Goal: Complete application form

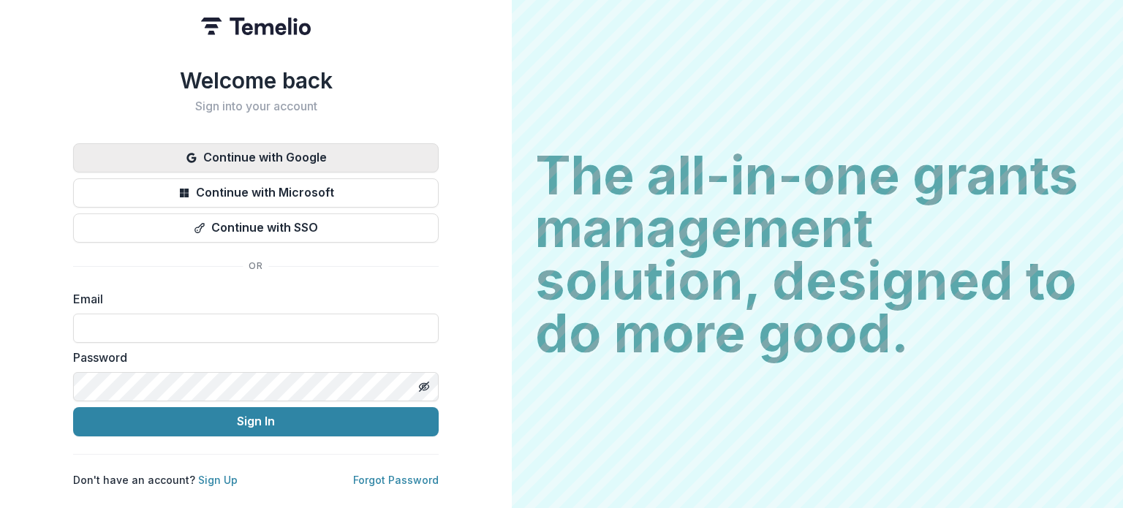
click at [312, 154] on button "Continue with Google" at bounding box center [255, 157] width 365 height 29
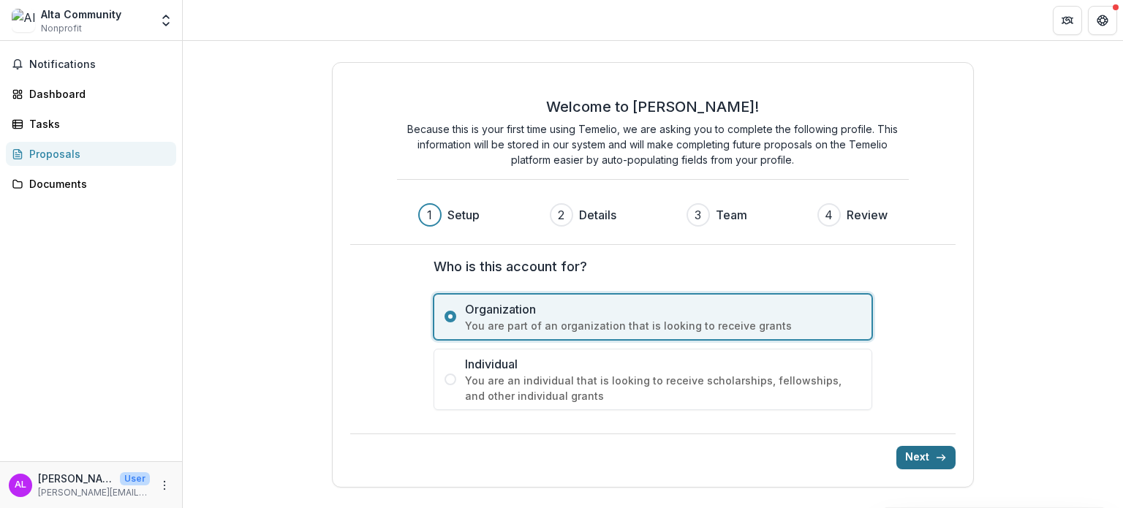
click at [927, 455] on button "Next" at bounding box center [925, 457] width 59 height 23
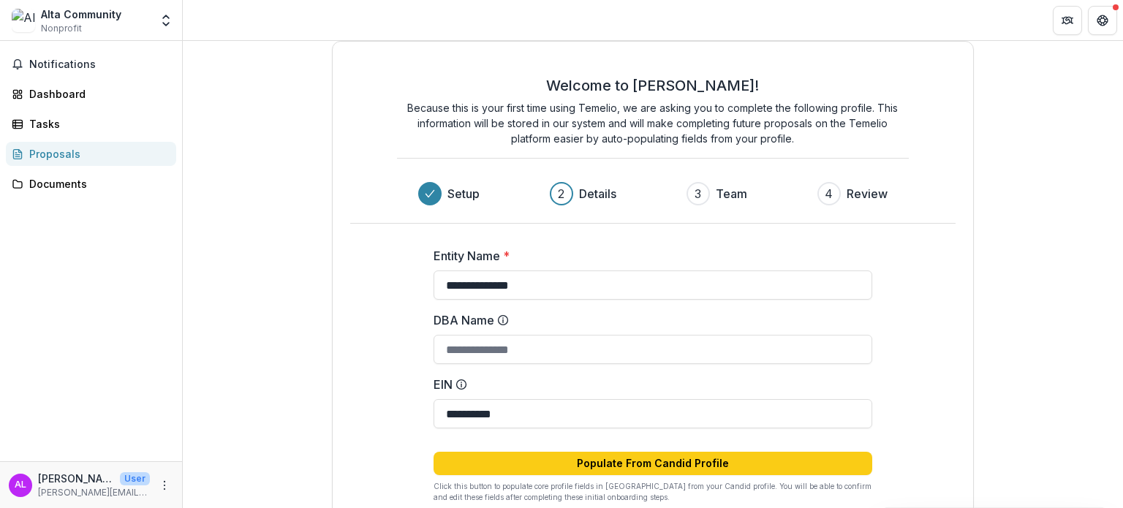
scroll to position [94, 0]
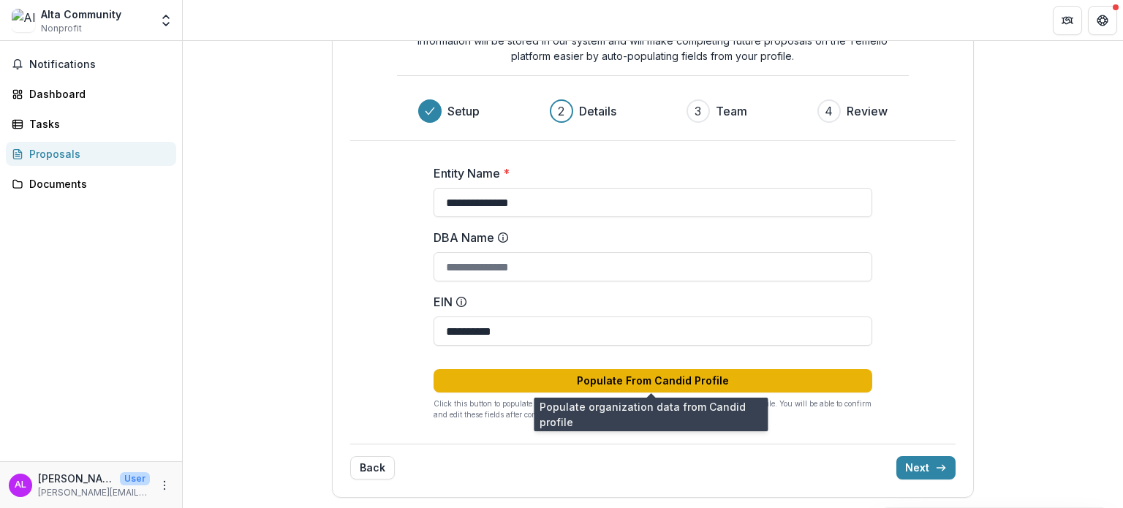
click at [629, 373] on button "Populate From Candid Profile" at bounding box center [652, 380] width 439 height 23
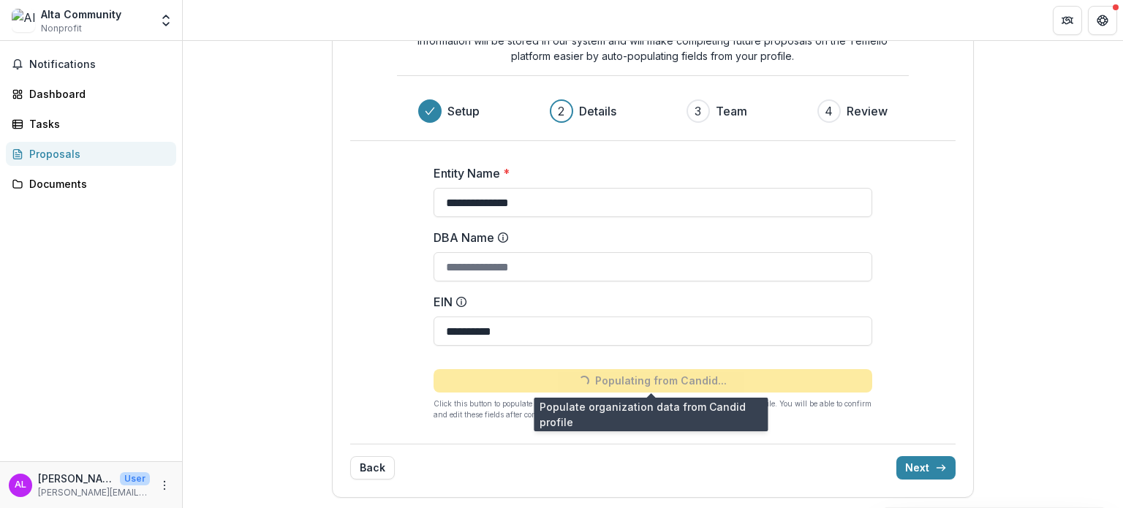
type input "**********"
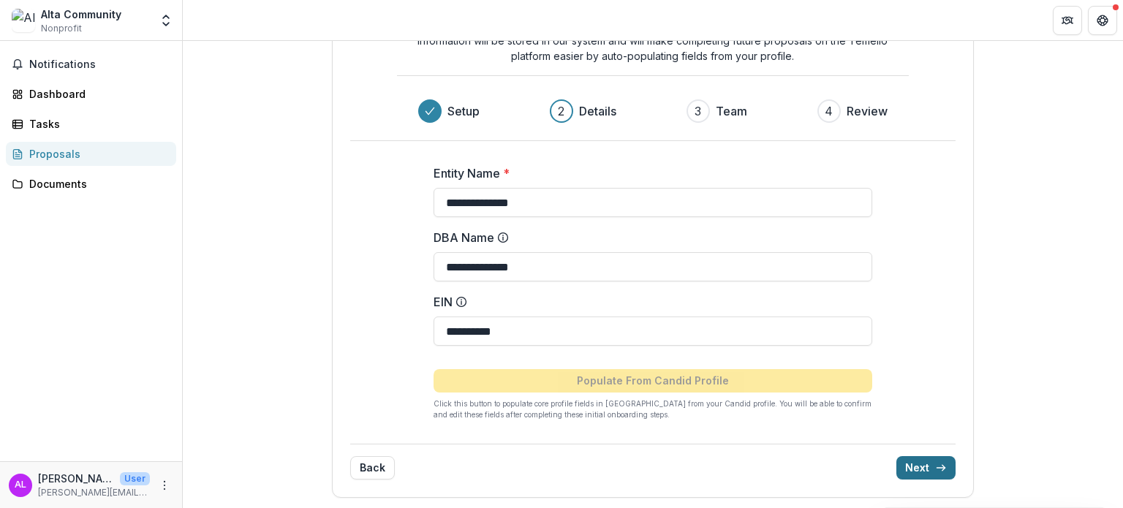
click at [920, 466] on button "Next" at bounding box center [925, 467] width 59 height 23
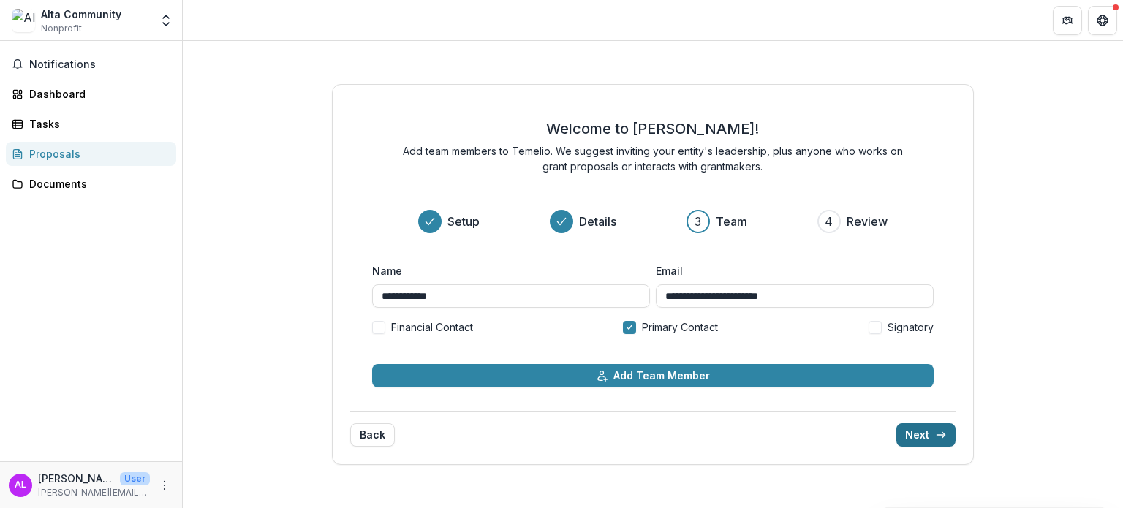
scroll to position [0, 0]
click at [379, 330] on span at bounding box center [378, 327] width 13 height 13
click at [877, 331] on span at bounding box center [874, 327] width 13 height 13
click at [926, 428] on button "Next" at bounding box center [925, 434] width 59 height 23
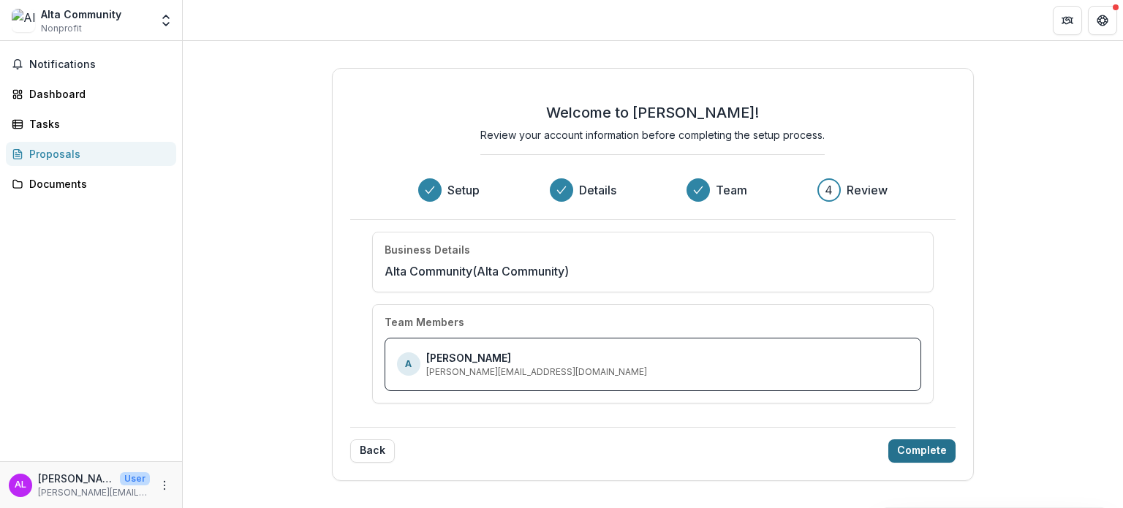
click at [925, 444] on button "Complete" at bounding box center [921, 450] width 67 height 23
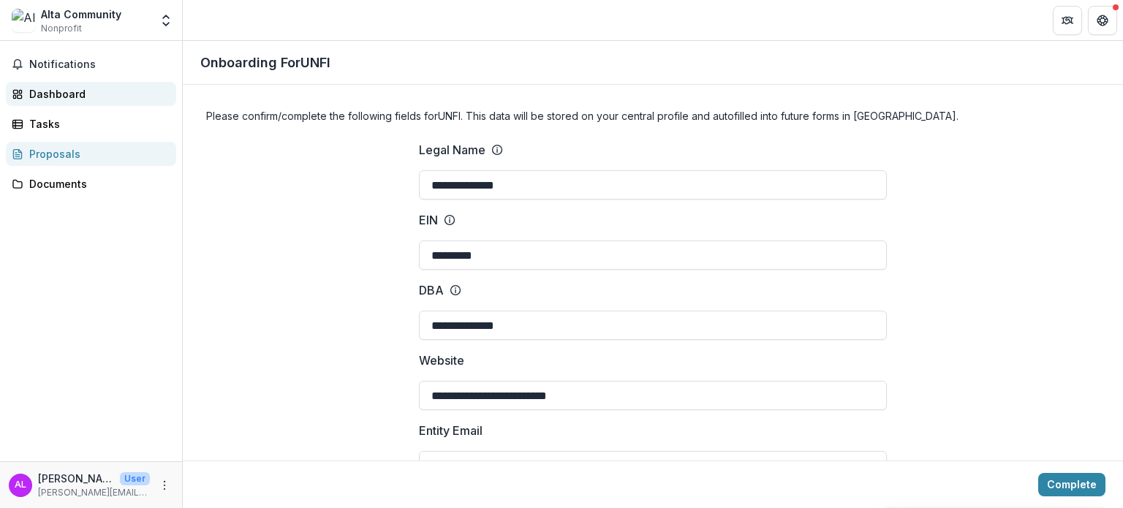
click at [91, 86] on div "Dashboard" at bounding box center [96, 93] width 135 height 15
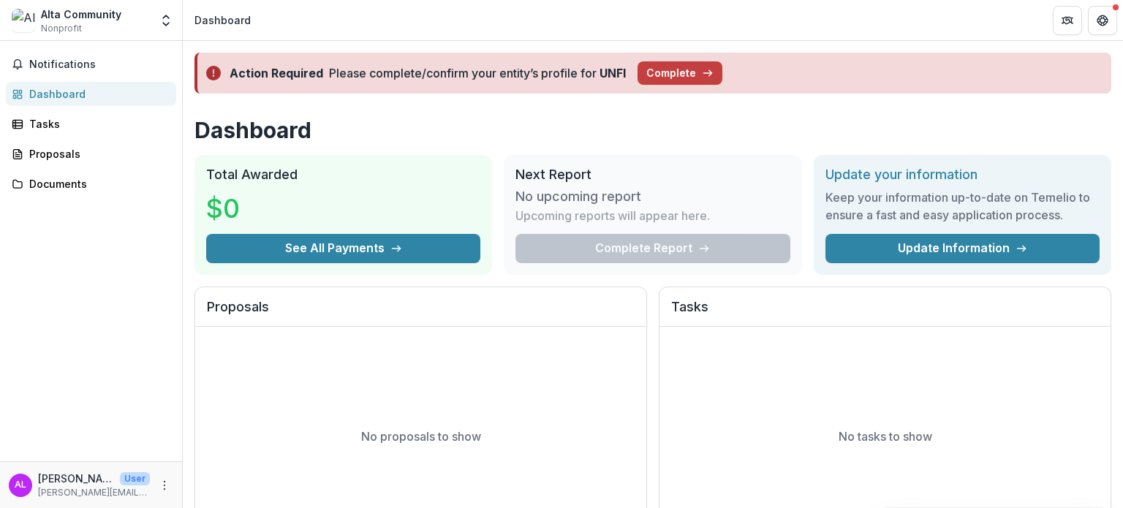
click at [606, 67] on strong "UNFI" at bounding box center [612, 73] width 26 height 15
click at [669, 74] on button "Complete" at bounding box center [679, 72] width 85 height 23
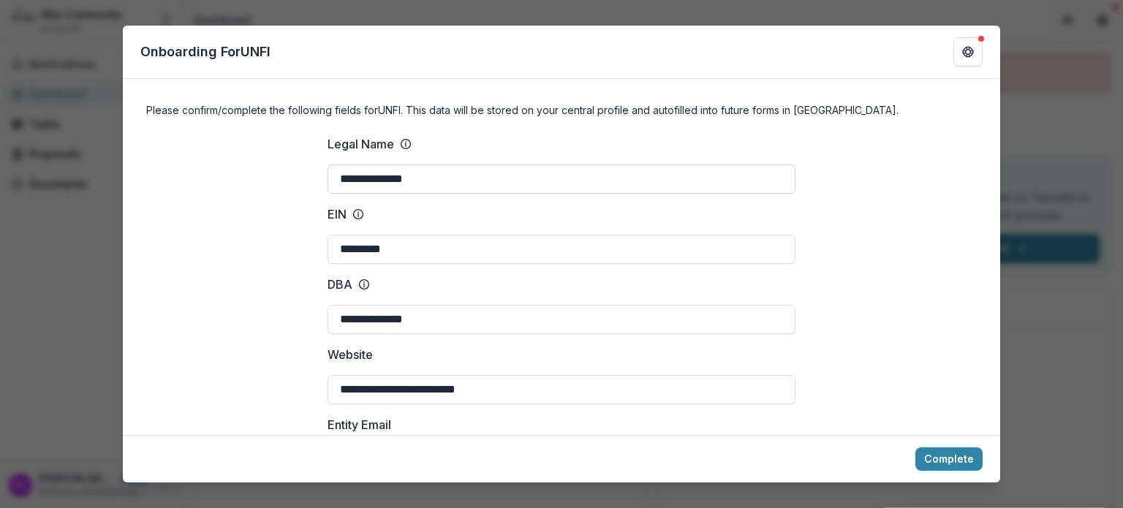
click at [499, 172] on input "**********" at bounding box center [561, 178] width 468 height 29
type input "**********"
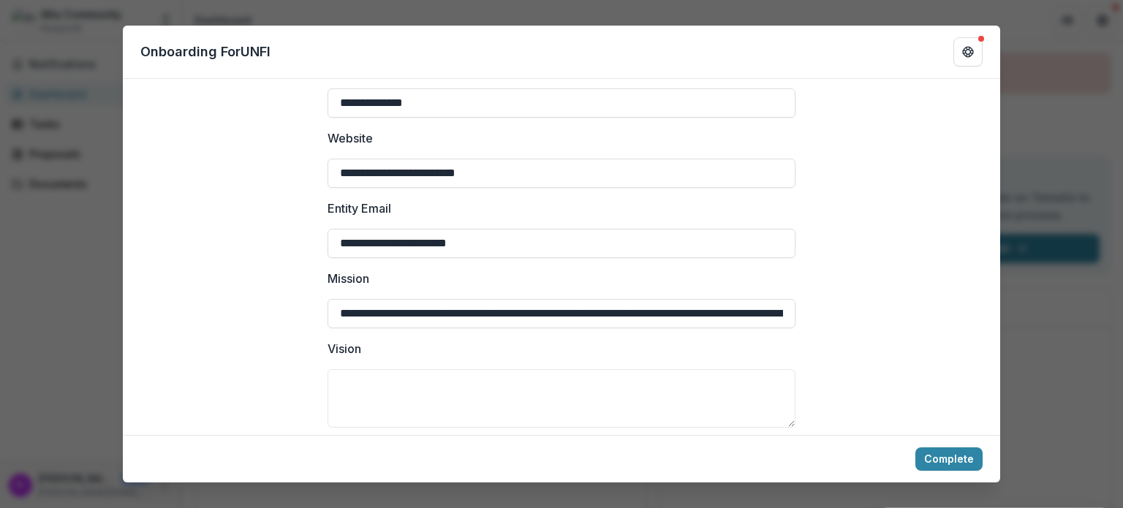
scroll to position [0, 198]
drag, startPoint x: 522, startPoint y: 308, endPoint x: 865, endPoint y: 322, distance: 343.1
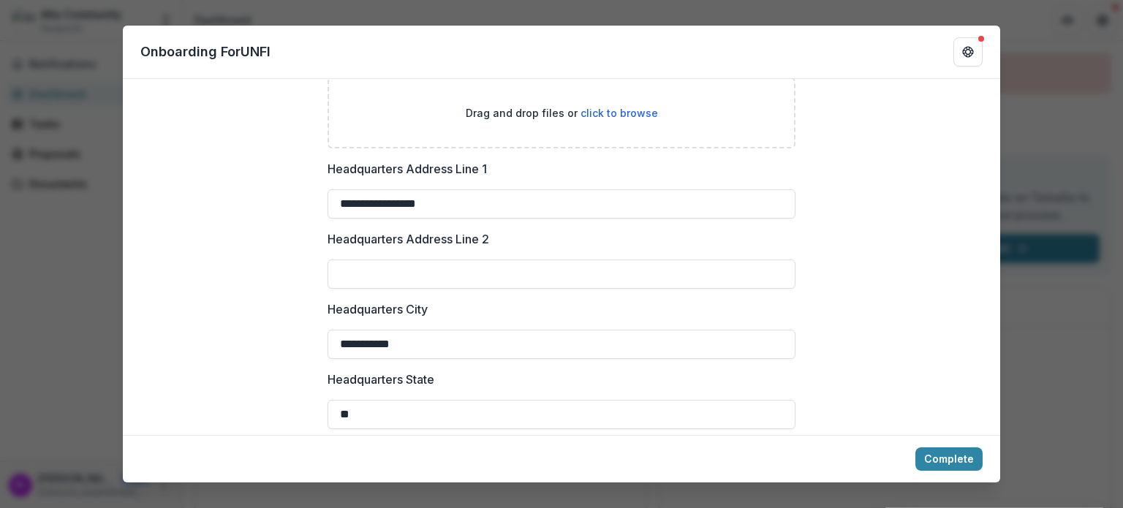
scroll to position [1018, 0]
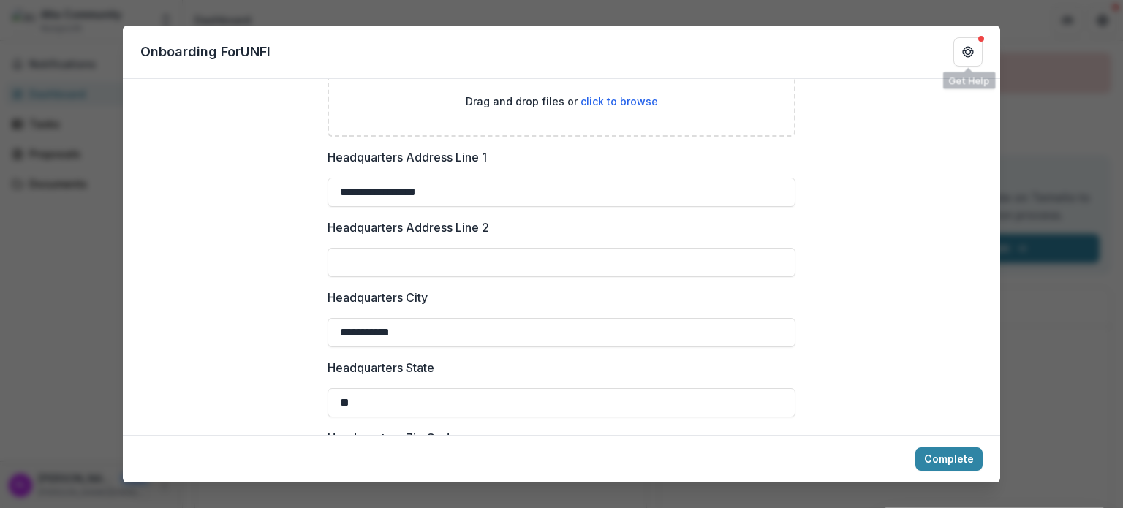
click at [1080, 105] on div "**********" at bounding box center [561, 254] width 1123 height 508
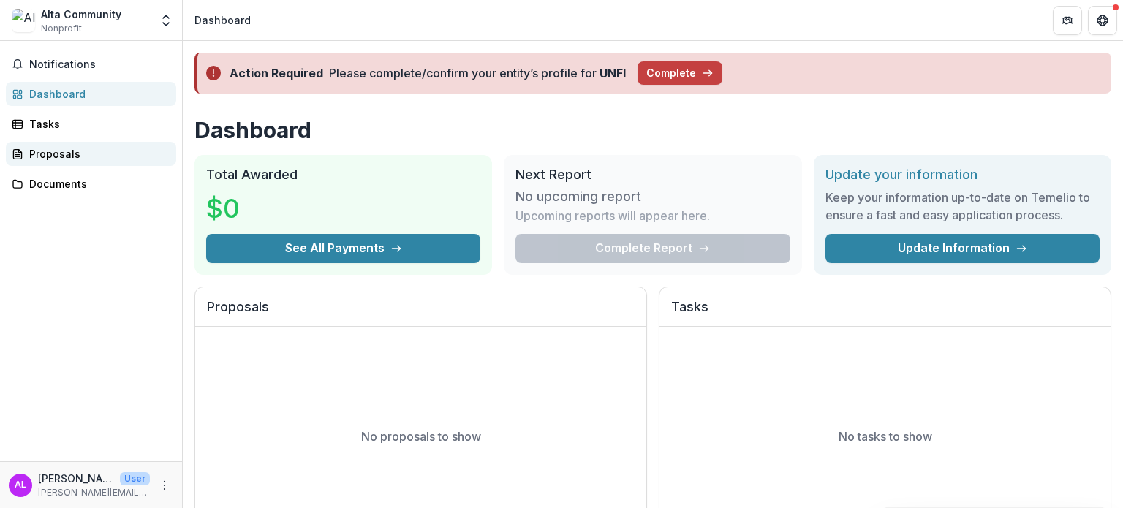
click at [115, 153] on div "Proposals" at bounding box center [96, 153] width 135 height 15
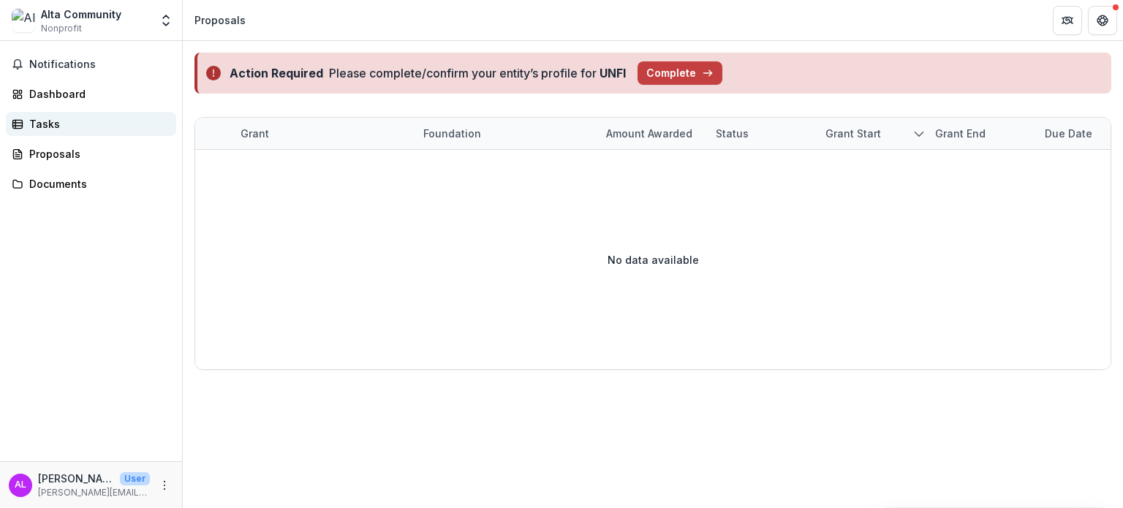
click at [93, 130] on div "Tasks" at bounding box center [96, 123] width 135 height 15
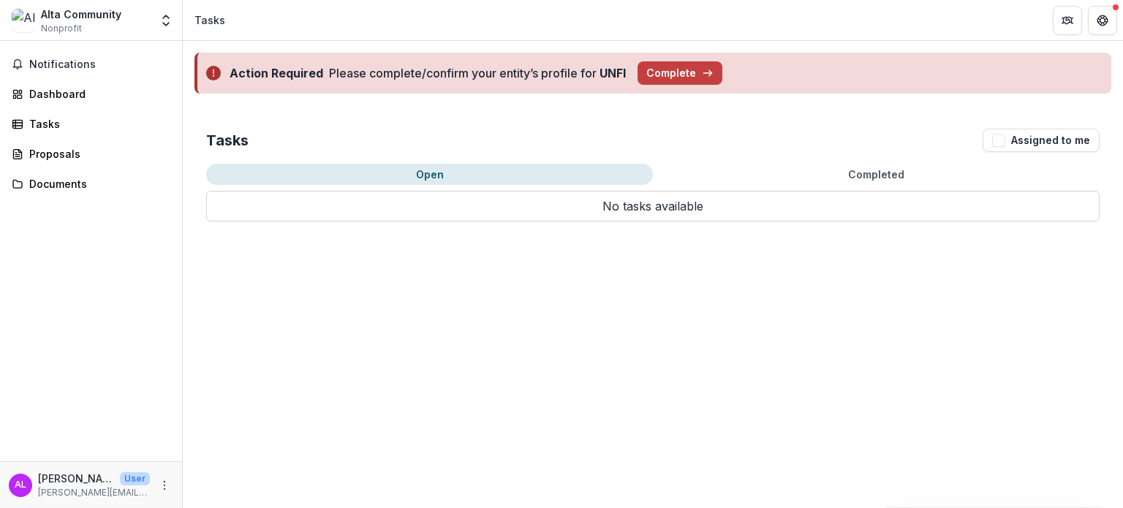
click at [96, 169] on div "Notifications Dashboard Tasks Proposals Documents" at bounding box center [91, 251] width 182 height 420
click at [90, 177] on div "Documents" at bounding box center [96, 183] width 135 height 15
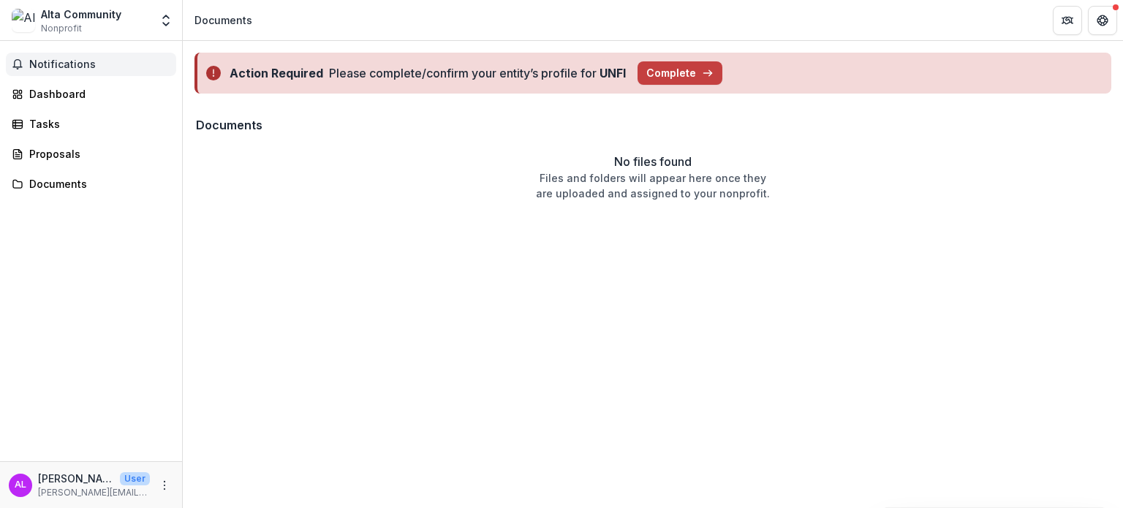
click at [105, 55] on button "Notifications" at bounding box center [91, 64] width 170 height 23
click at [78, 89] on div "Dashboard" at bounding box center [96, 93] width 135 height 15
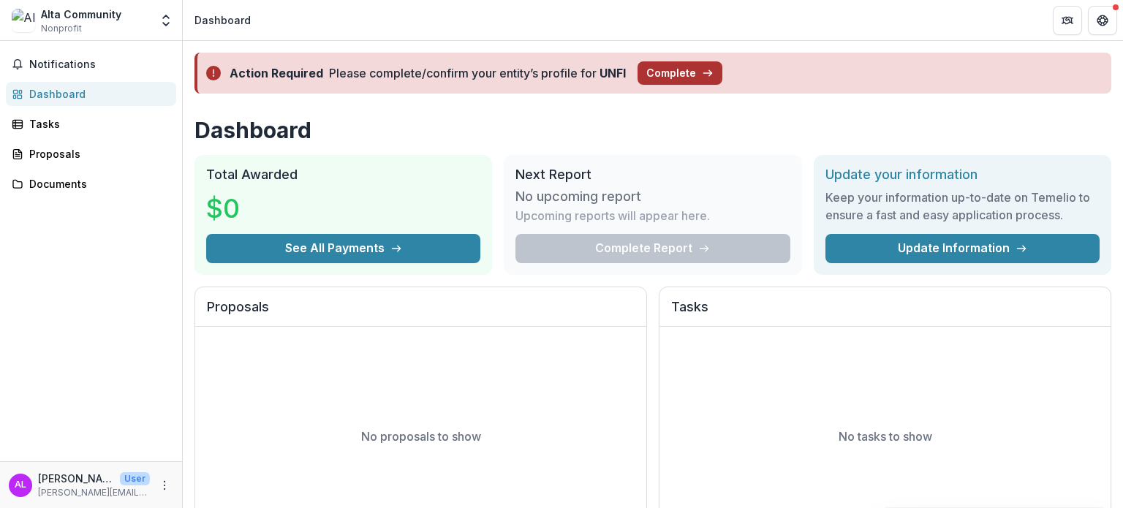
click at [678, 82] on button "Complete" at bounding box center [679, 72] width 85 height 23
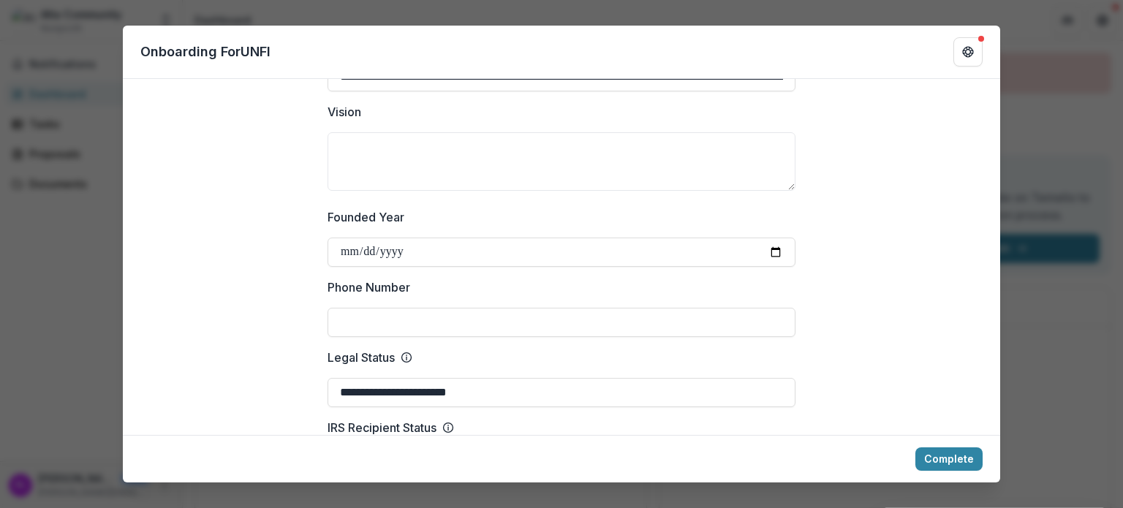
scroll to position [487, 0]
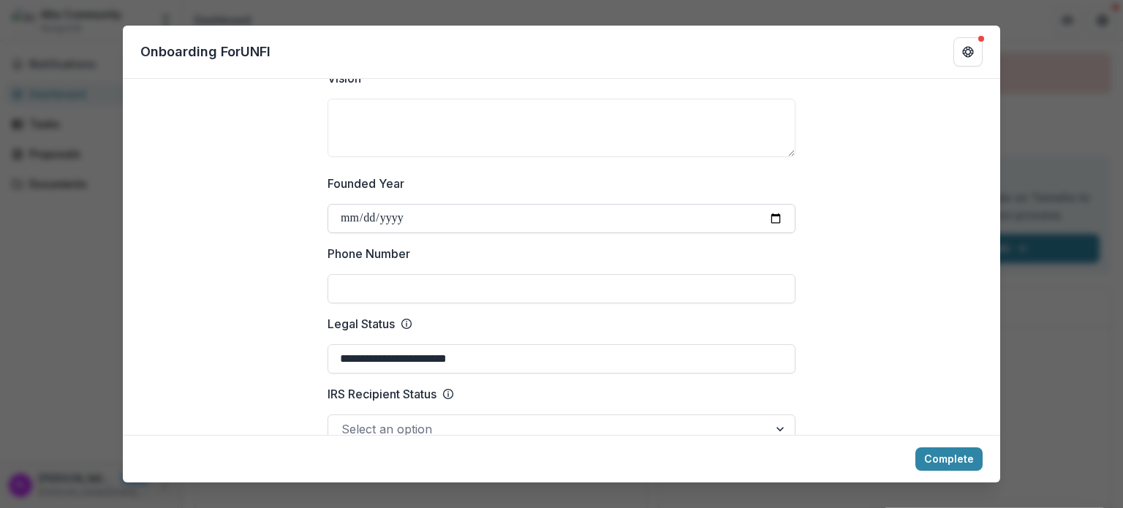
click at [376, 214] on input "Founded Year" at bounding box center [561, 218] width 468 height 29
click at [431, 220] on input "Founded Year" at bounding box center [561, 218] width 468 height 29
click at [436, 216] on input "Founded Year" at bounding box center [561, 218] width 468 height 29
click at [339, 213] on input "Founded Year" at bounding box center [561, 218] width 468 height 29
type input "**********"
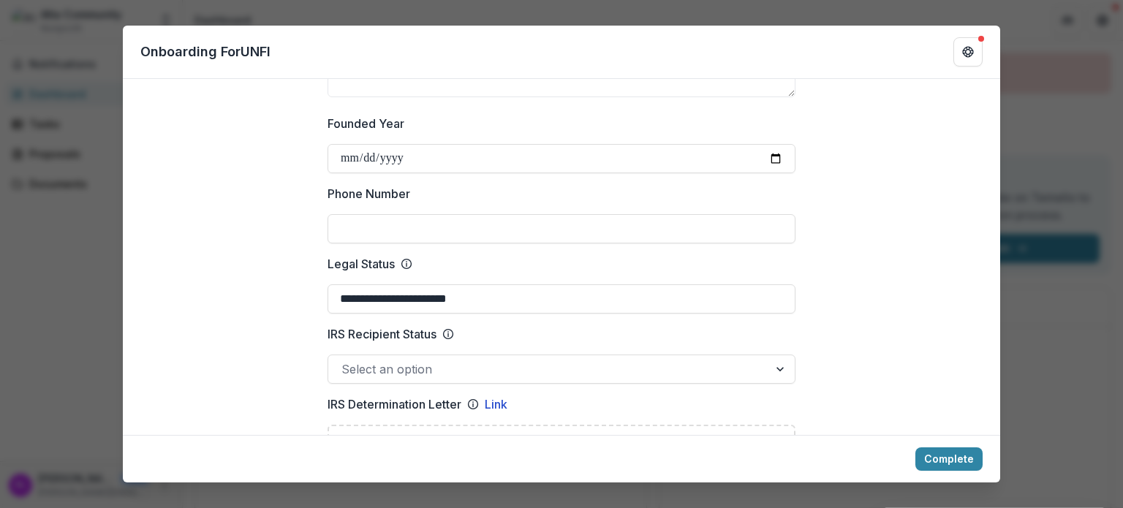
scroll to position [573, 0]
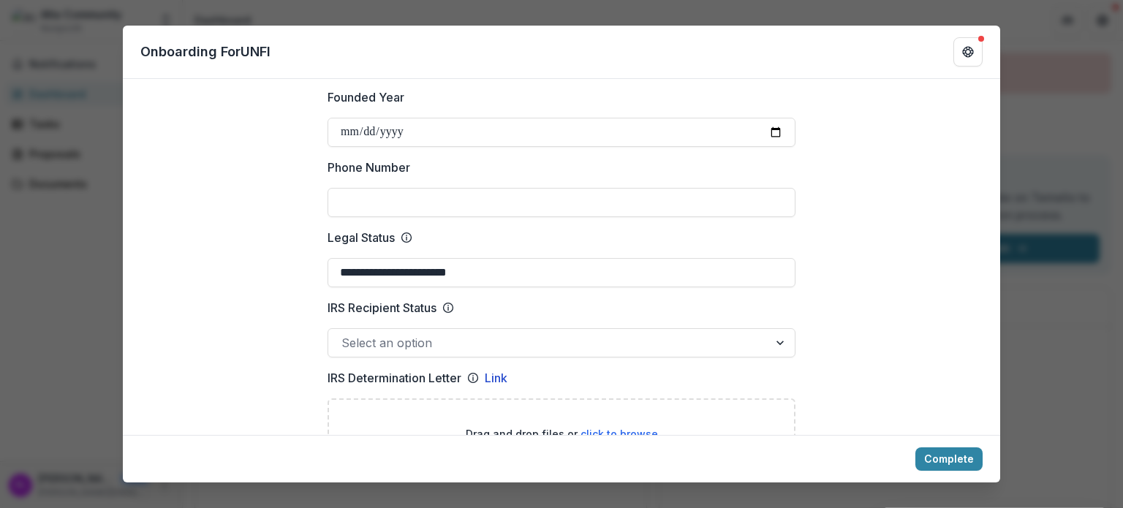
click at [430, 210] on input "Phone Number" at bounding box center [561, 202] width 468 height 29
type input "**********"
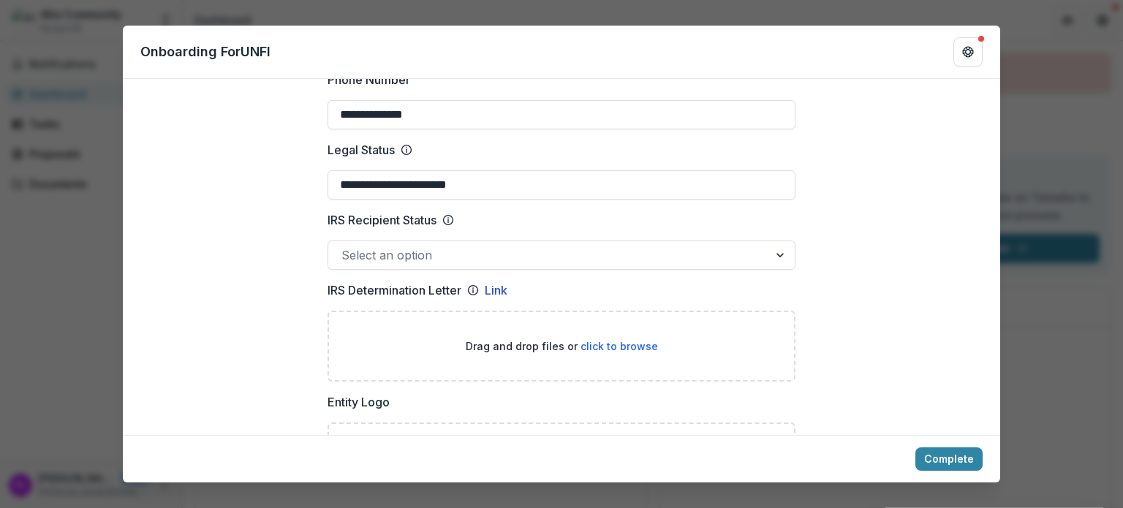
scroll to position [664, 0]
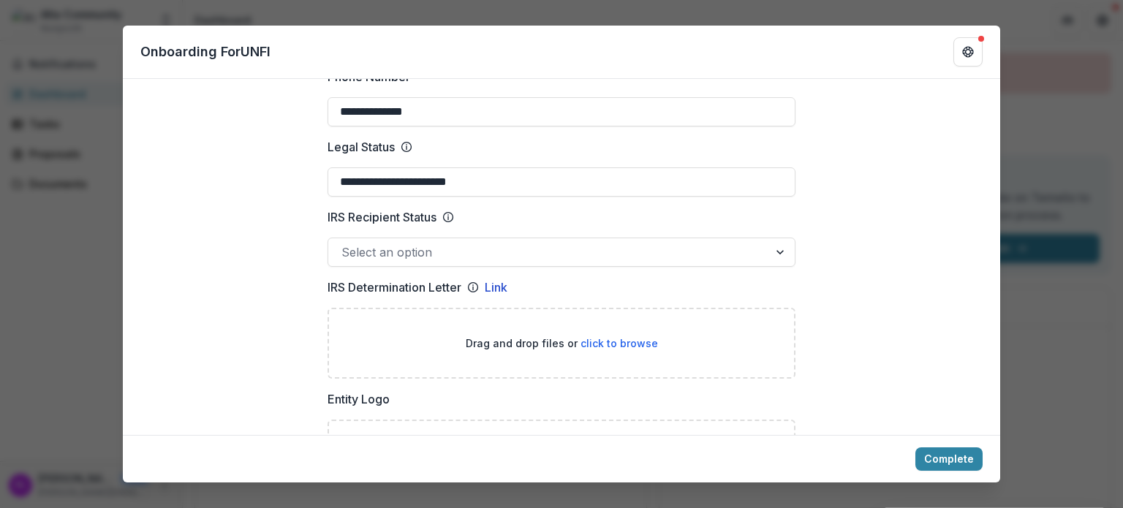
click at [378, 249] on div at bounding box center [548, 252] width 414 height 20
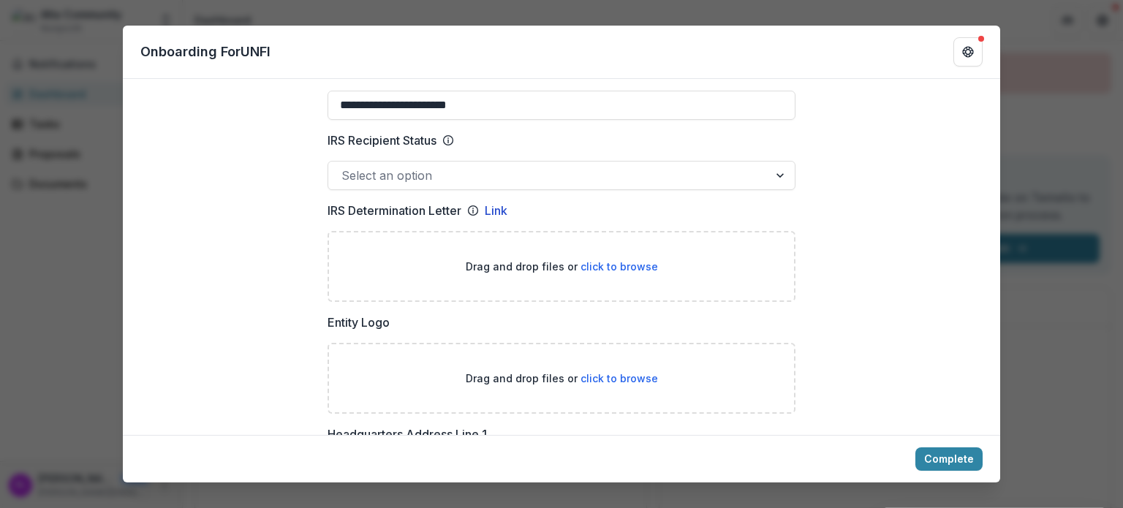
scroll to position [782, 0]
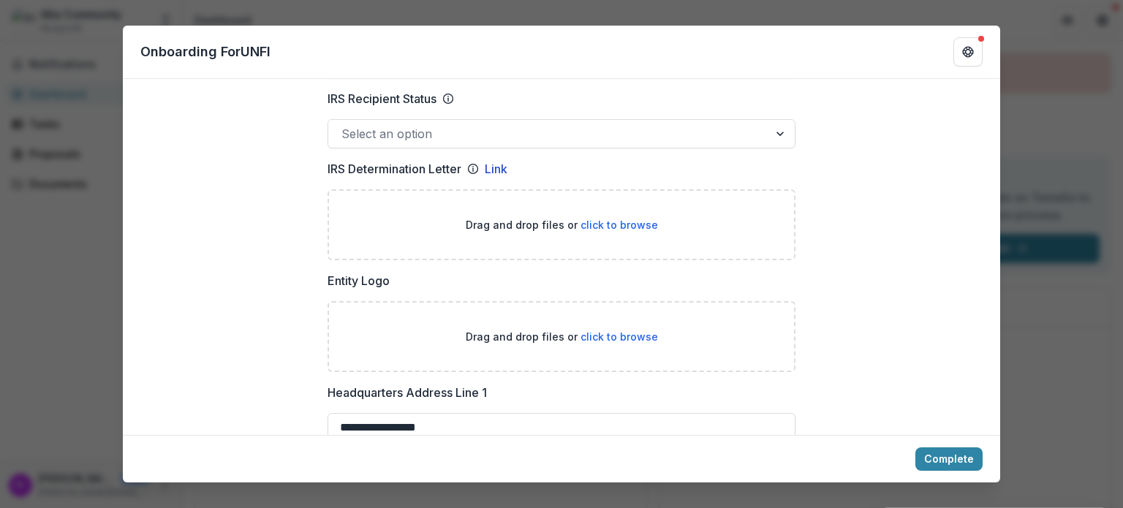
click at [600, 224] on span "click to browse" at bounding box center [618, 225] width 77 height 12
type input "**********"
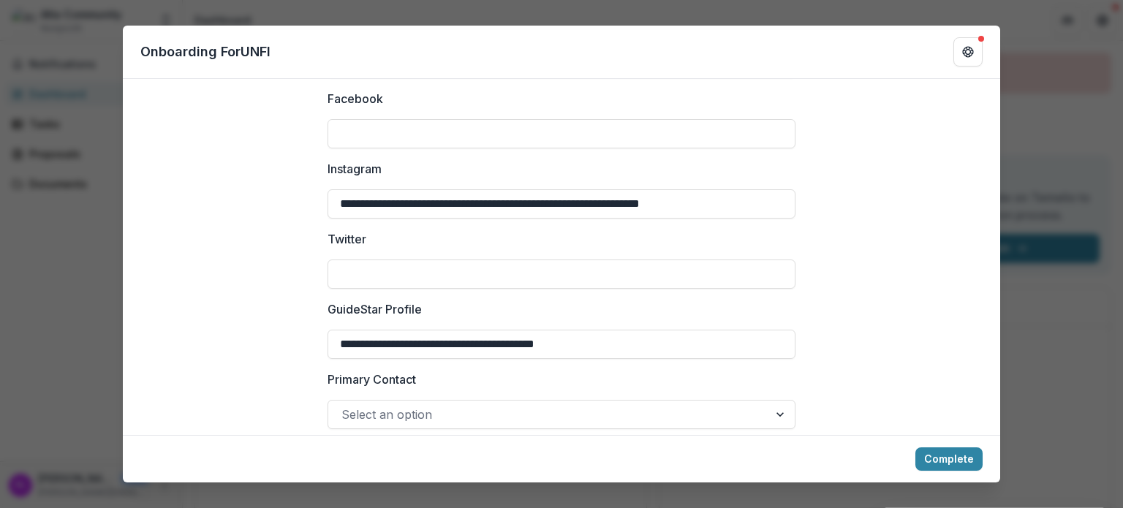
scroll to position [2193, 0]
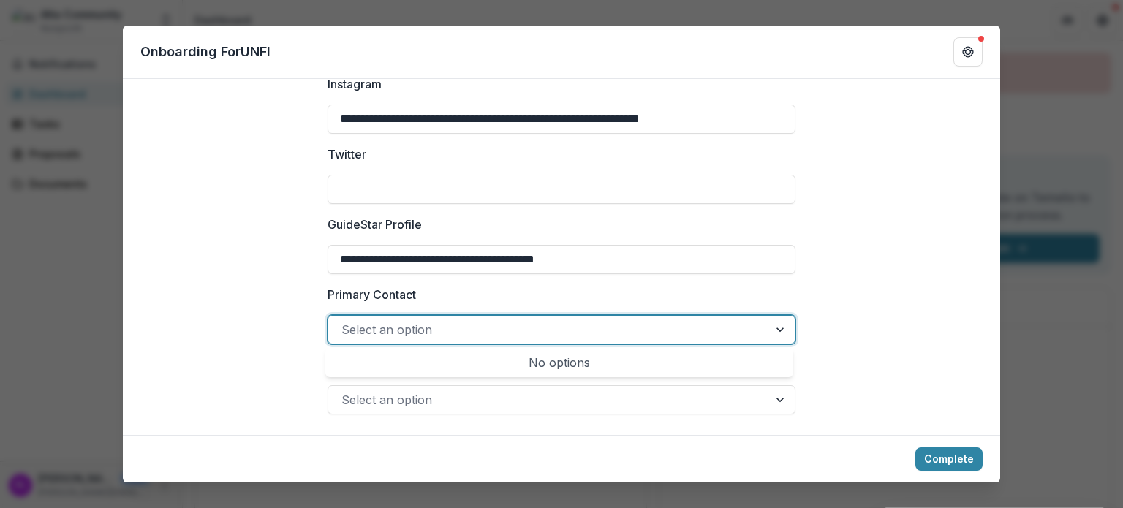
click at [450, 333] on div at bounding box center [548, 329] width 414 height 20
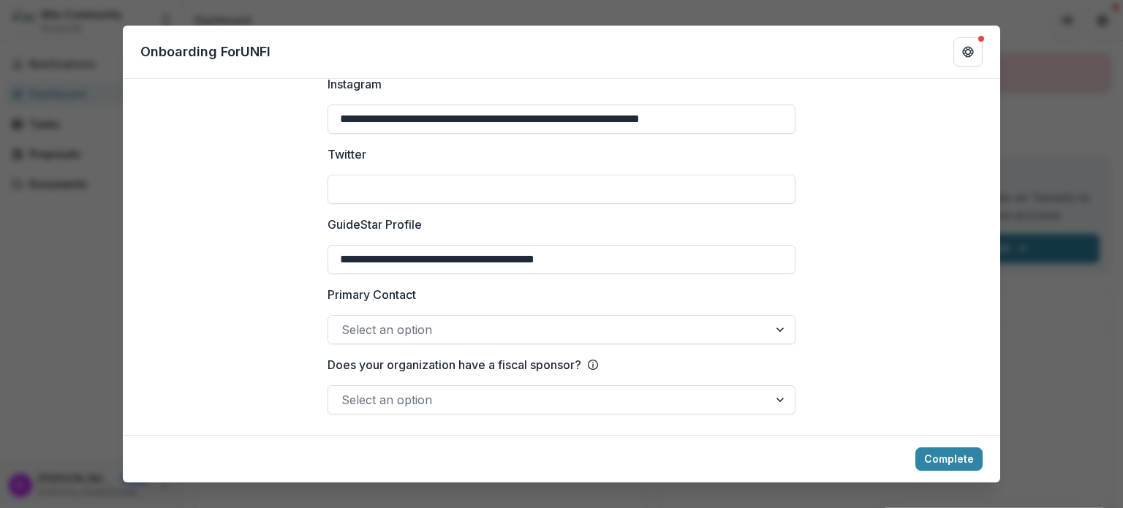
click at [564, 398] on div at bounding box center [548, 400] width 414 height 20
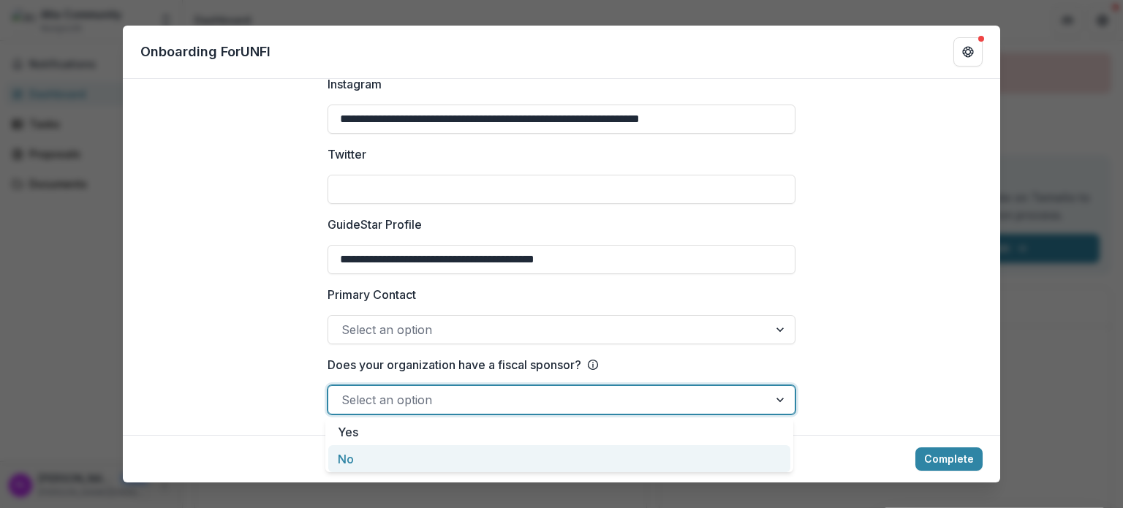
click at [469, 451] on div "No" at bounding box center [559, 458] width 462 height 27
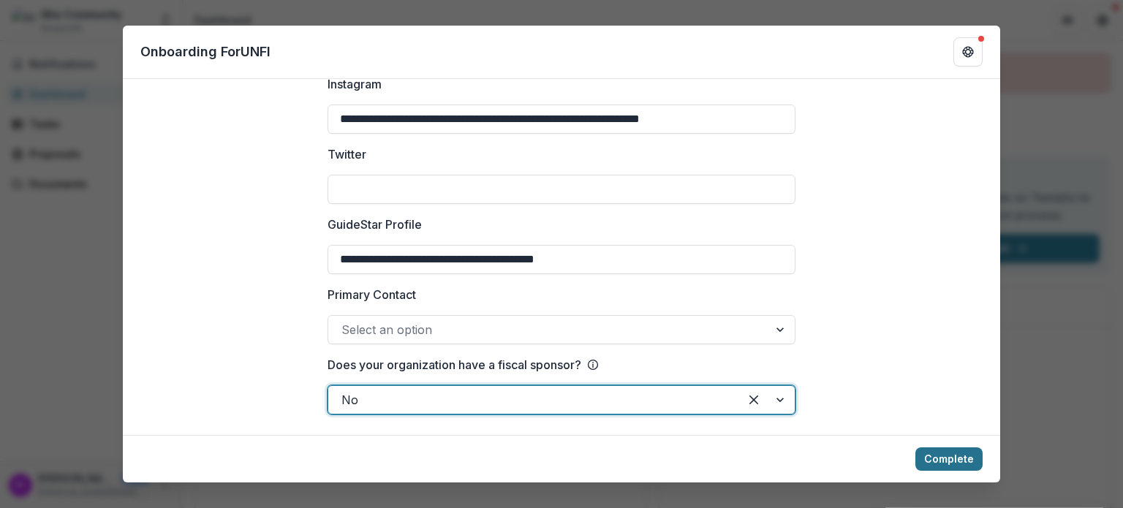
click at [942, 457] on button "Complete" at bounding box center [948, 458] width 67 height 23
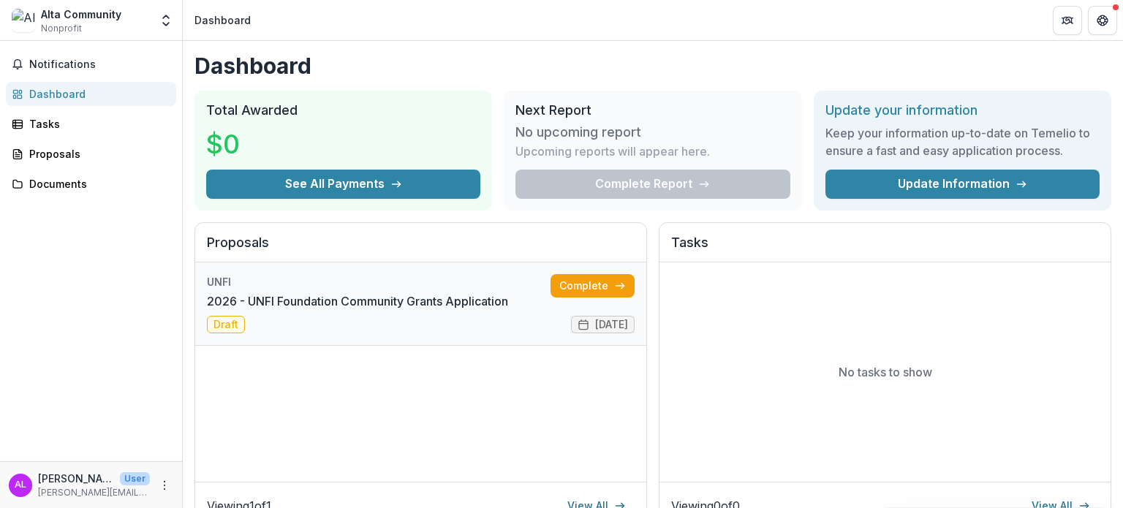
click at [381, 304] on link "2026 - UNFI Foundation Community Grants Application" at bounding box center [357, 301] width 301 height 18
